Goal: Navigation & Orientation: Find specific page/section

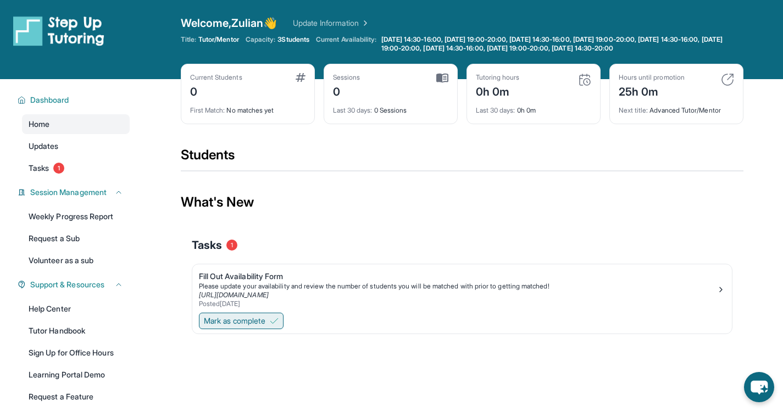
click at [255, 320] on span "Mark as complete" at bounding box center [235, 320] width 62 height 11
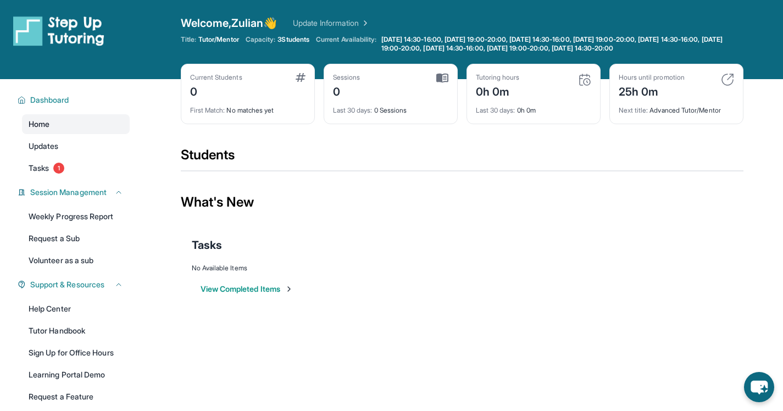
click at [85, 124] on link "Home" at bounding box center [76, 124] width 108 height 20
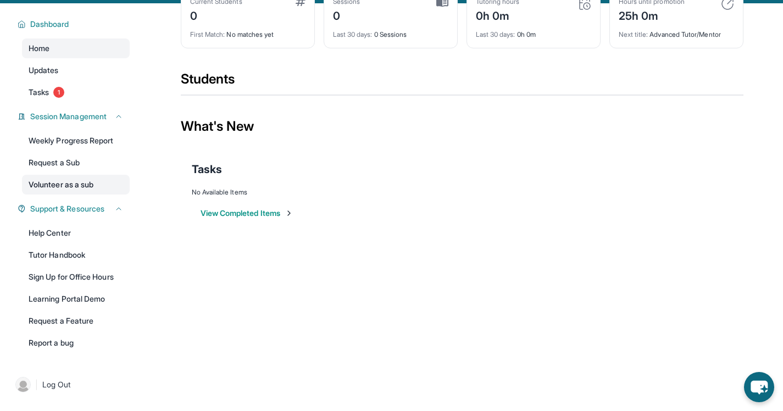
scroll to position [79, 0]
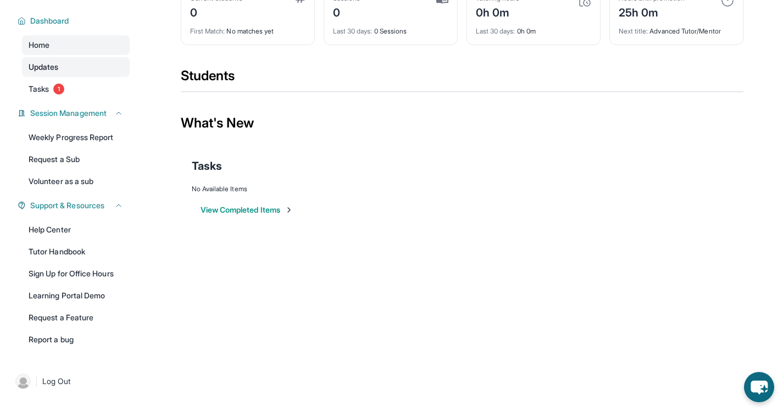
click at [57, 62] on span "Updates" at bounding box center [44, 67] width 30 height 11
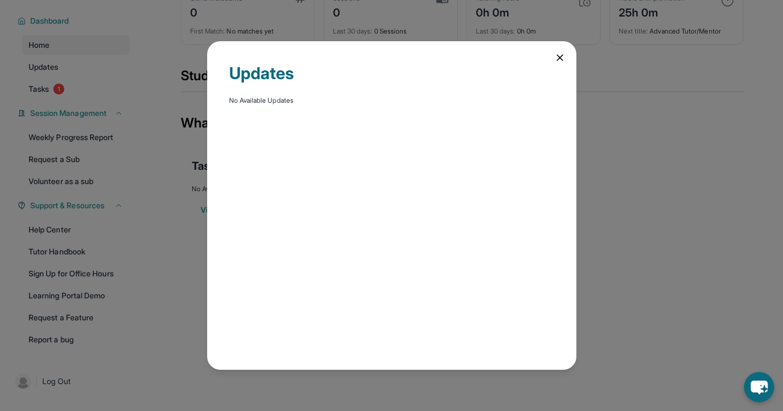
click at [175, 91] on div "Updates No Available Updates" at bounding box center [391, 205] width 783 height 411
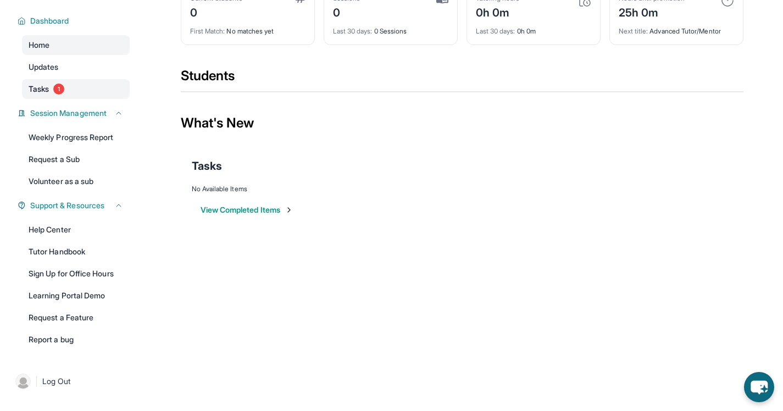
click at [77, 86] on link "Tasks 1" at bounding box center [76, 89] width 108 height 20
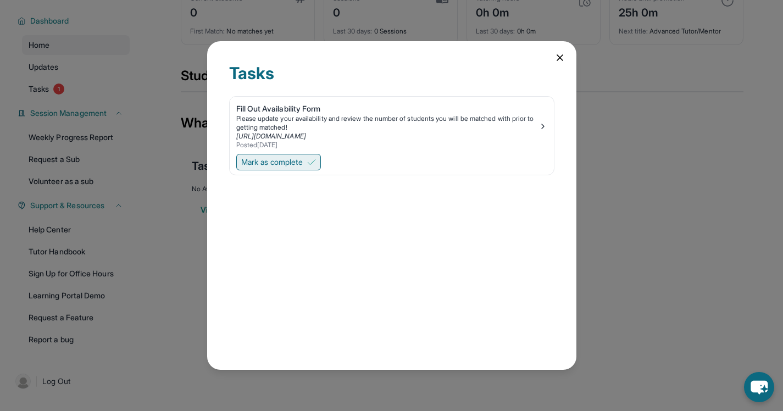
click at [260, 168] on button "Mark as complete" at bounding box center [278, 162] width 85 height 16
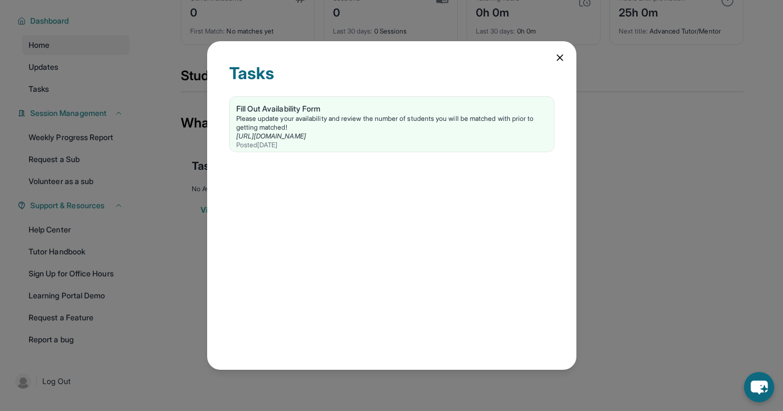
click at [189, 202] on div "Tasks Fill Out Availability Form Please update your availability and review the…" at bounding box center [391, 205] width 783 height 411
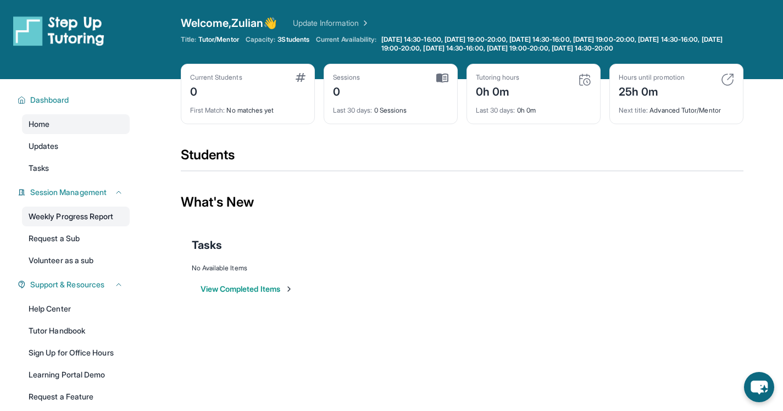
click at [101, 214] on link "Weekly Progress Report" at bounding box center [76, 217] width 108 height 20
click at [583, 80] on img at bounding box center [584, 79] width 13 height 13
click at [535, 115] on div "Tutoring hours 0h 0m Last 30 days : 0h 0m" at bounding box center [533, 94] width 134 height 60
click at [505, 113] on span "Last 30 days :" at bounding box center [496, 110] width 40 height 8
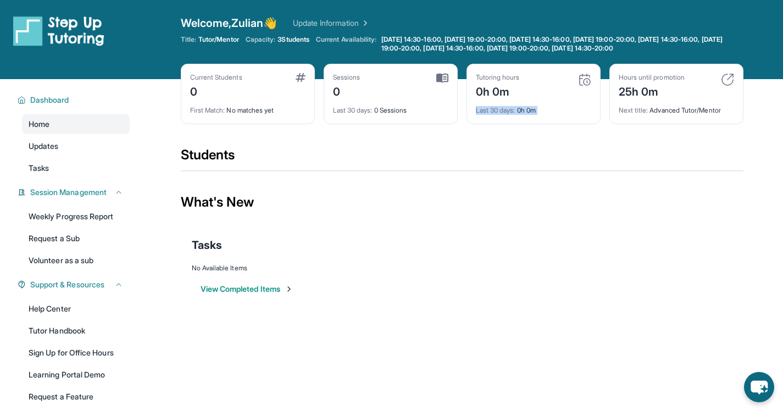
click at [505, 113] on span "Last 30 days :" at bounding box center [496, 110] width 40 height 8
click at [347, 43] on span "Current Availability:" at bounding box center [346, 44] width 60 height 18
click at [345, 38] on span "Current Availability:" at bounding box center [346, 44] width 60 height 18
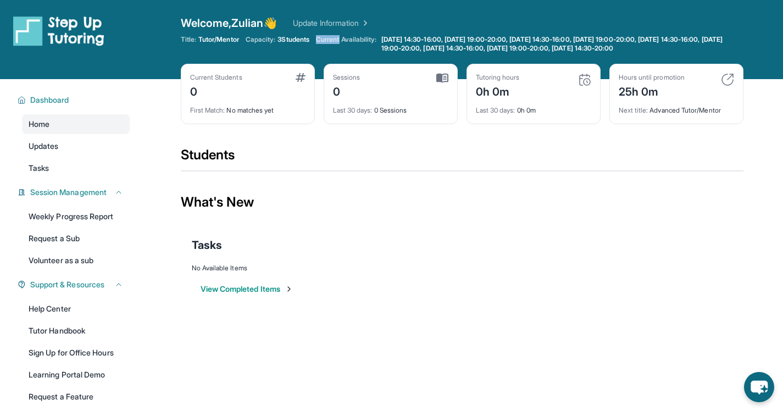
click at [345, 38] on span "Current Availability:" at bounding box center [346, 44] width 60 height 18
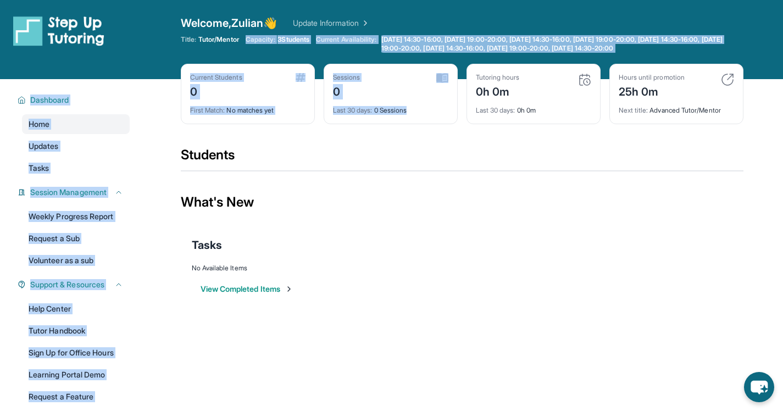
drag, startPoint x: 247, startPoint y: 42, endPoint x: 412, endPoint y: 112, distance: 179.2
click at [412, 112] on div "Open sidebar Welcome, Zulian 👋 Update Information Title: Tutor/Mentor Capacity:…" at bounding box center [391, 205] width 783 height 411
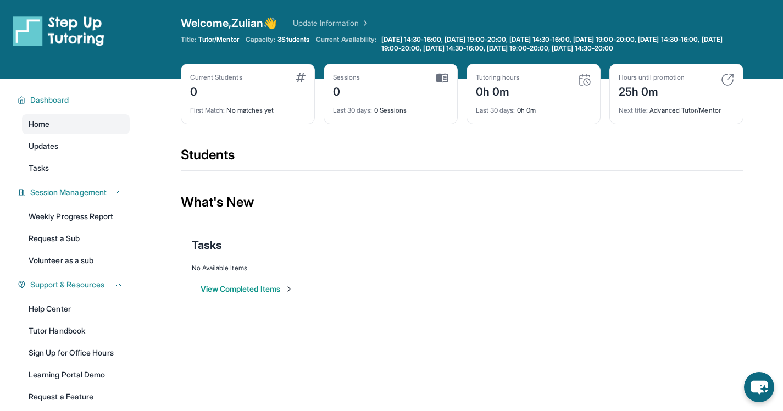
click at [444, 202] on div "What's New" at bounding box center [462, 202] width 563 height 48
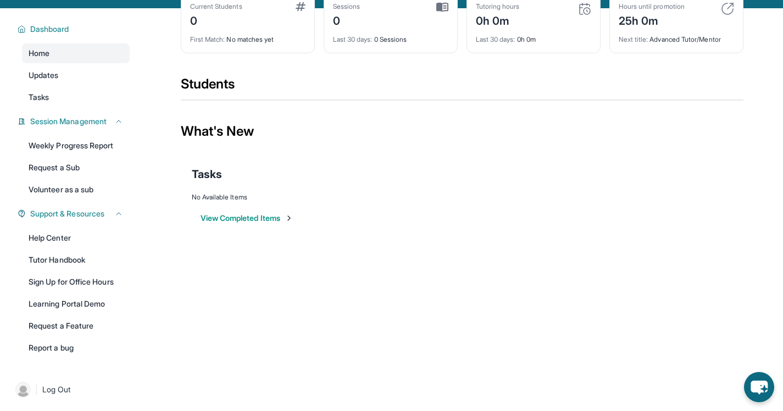
scroll to position [79, 0]
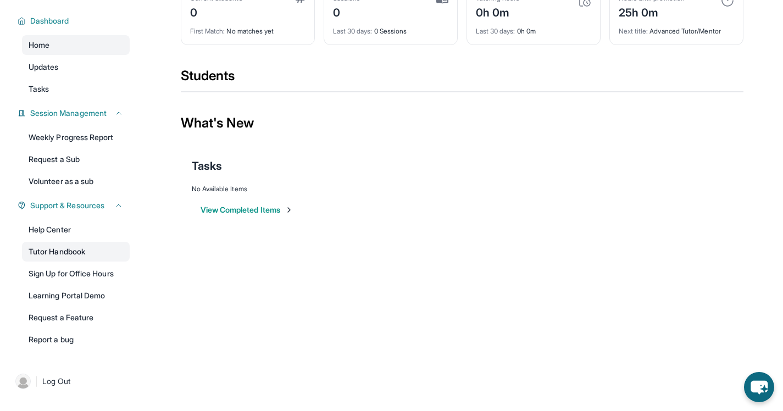
click at [74, 249] on link "Tutor Handbook" at bounding box center [76, 252] width 108 height 20
